Goal: Task Accomplishment & Management: Manage account settings

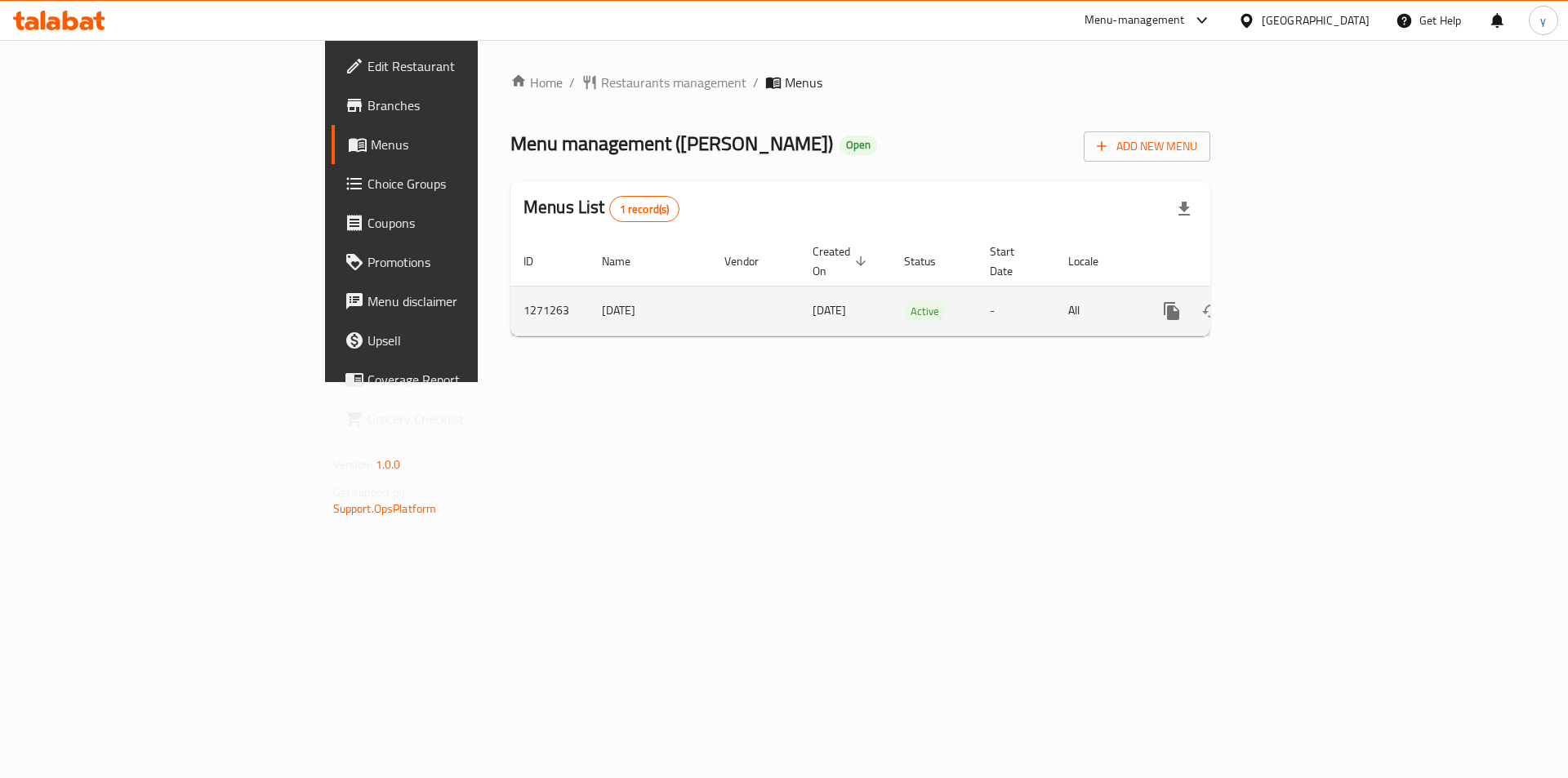
click at [1299, 301] on icon "enhanced table" at bounding box center [1289, 310] width 20 height 20
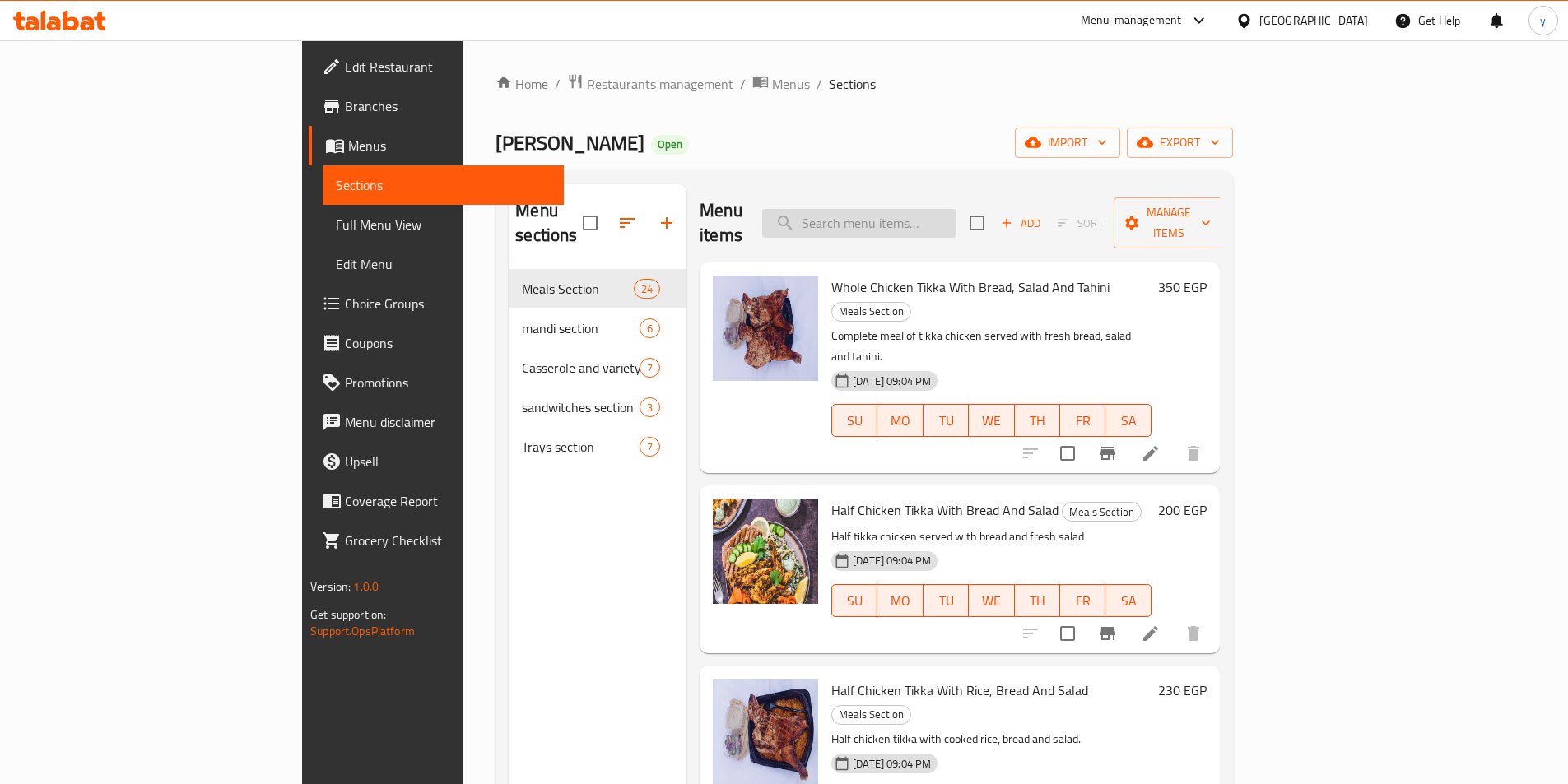
click at [956, 221] on input "search" at bounding box center [859, 223] width 194 height 29
paste input "happy family tray"
type input "happy family tray"
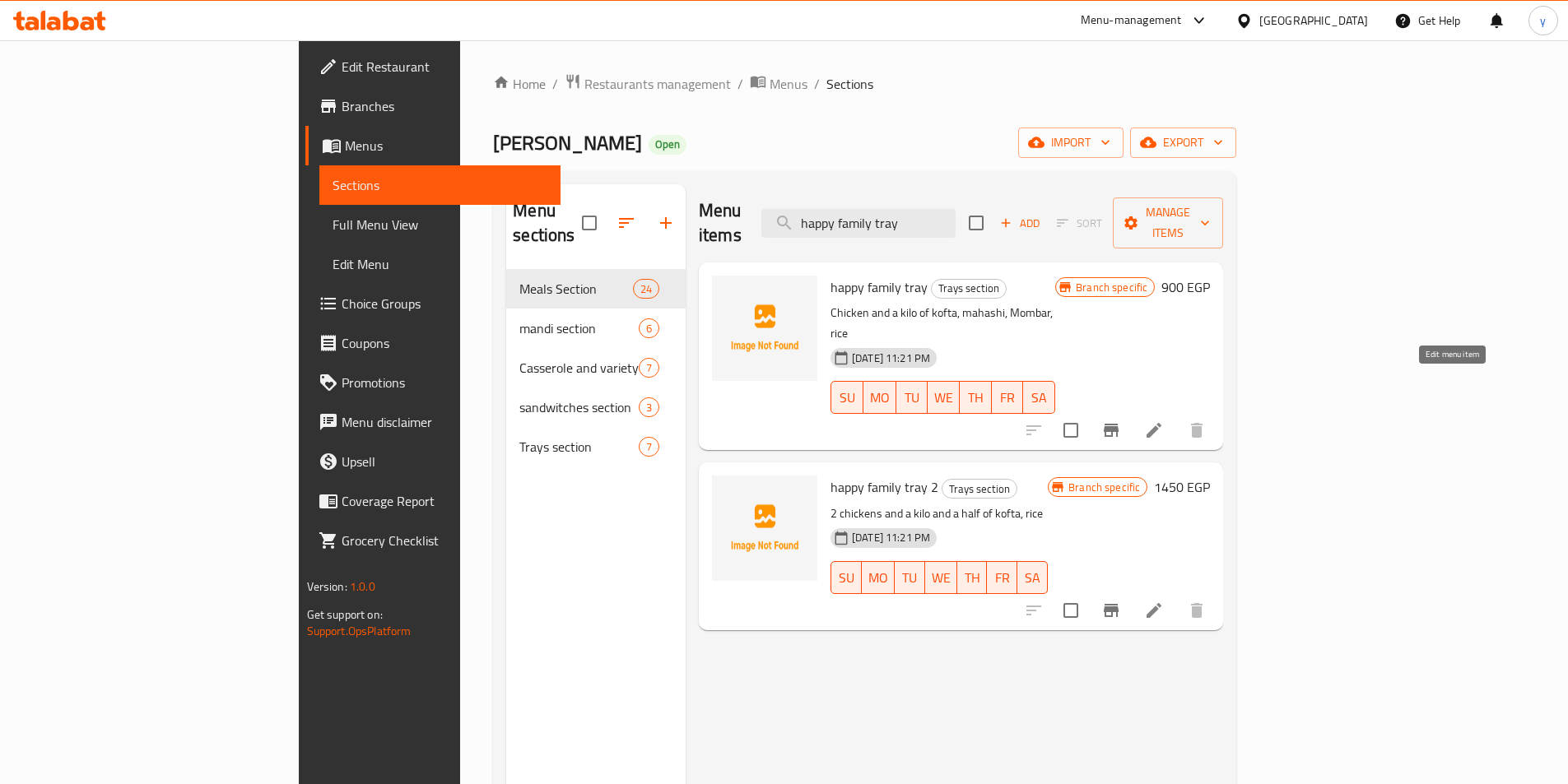
click at [1164, 420] on icon at bounding box center [1153, 429] width 20 height 20
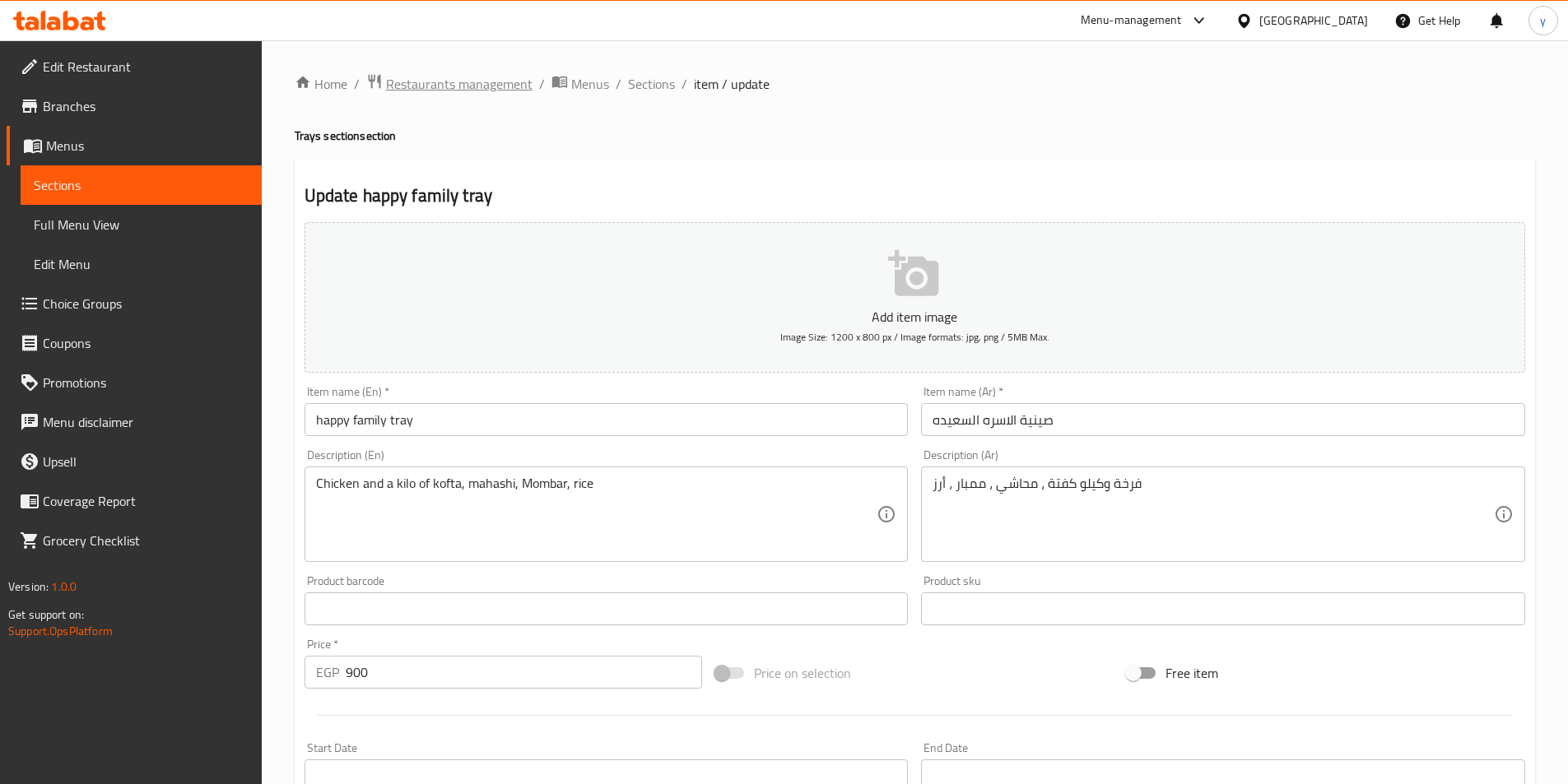
click at [445, 75] on span "Restaurants management" at bounding box center [459, 84] width 146 height 20
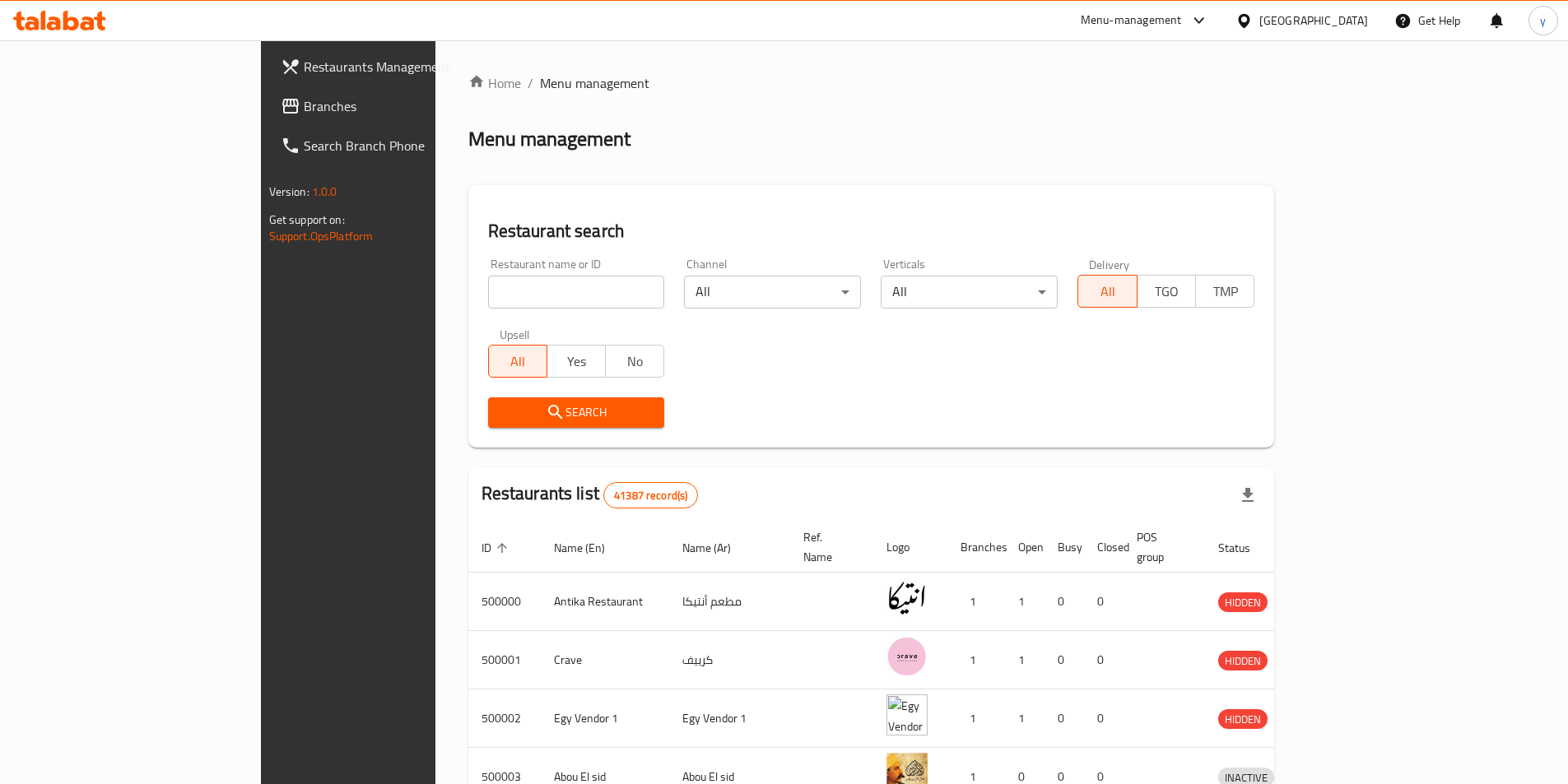
click at [303, 96] on span "Branches" at bounding box center [406, 105] width 206 height 20
